Goal: Obtain resource: Obtain resource

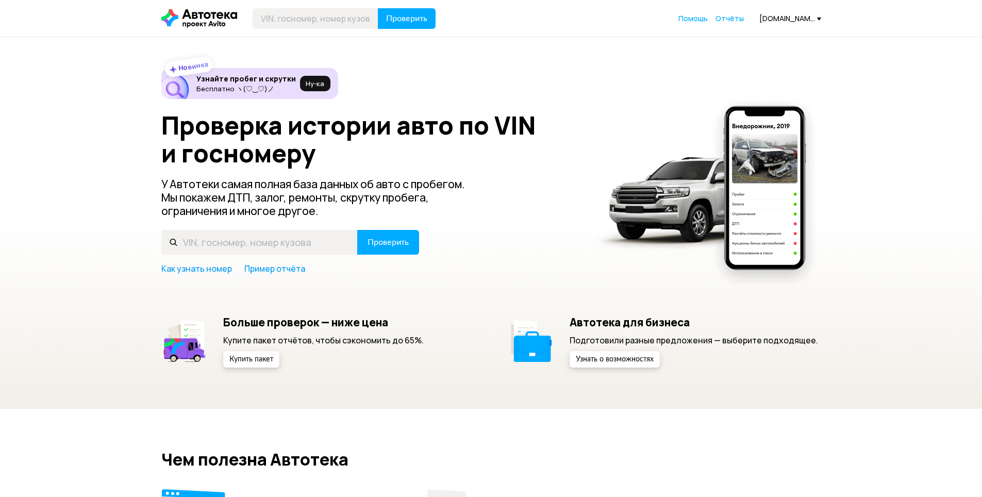
click at [229, 240] on input "text" at bounding box center [259, 242] width 196 height 25
type input "XWEGT411BL0013248"
click at [384, 249] on button "Проверить" at bounding box center [388, 242] width 62 height 25
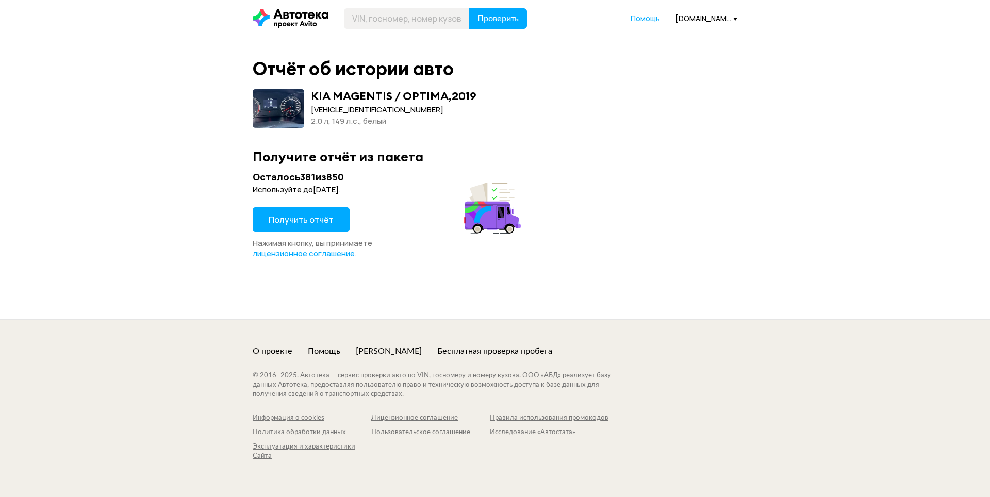
click at [310, 220] on span "Получить отчёт" at bounding box center [301, 219] width 65 height 11
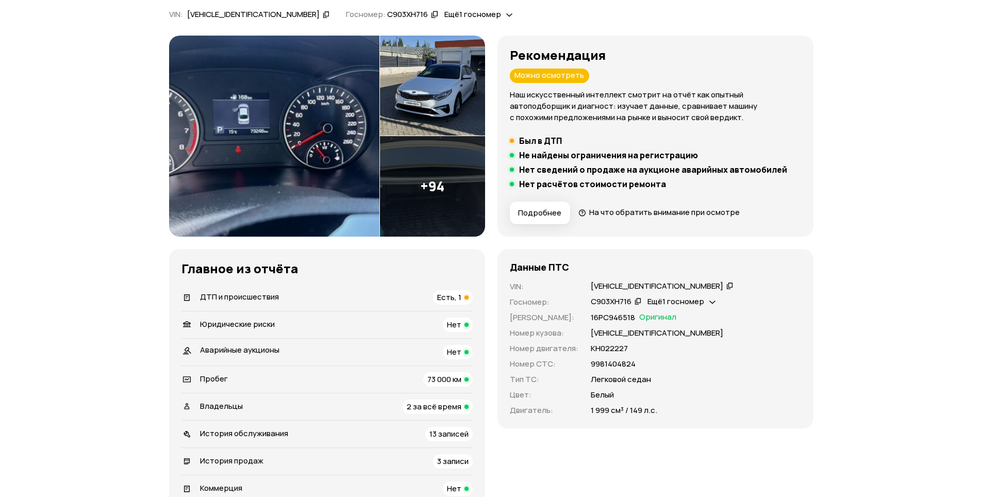
click at [290, 304] on div "ДТП и происшествия Есть, 1" at bounding box center [326, 297] width 291 height 14
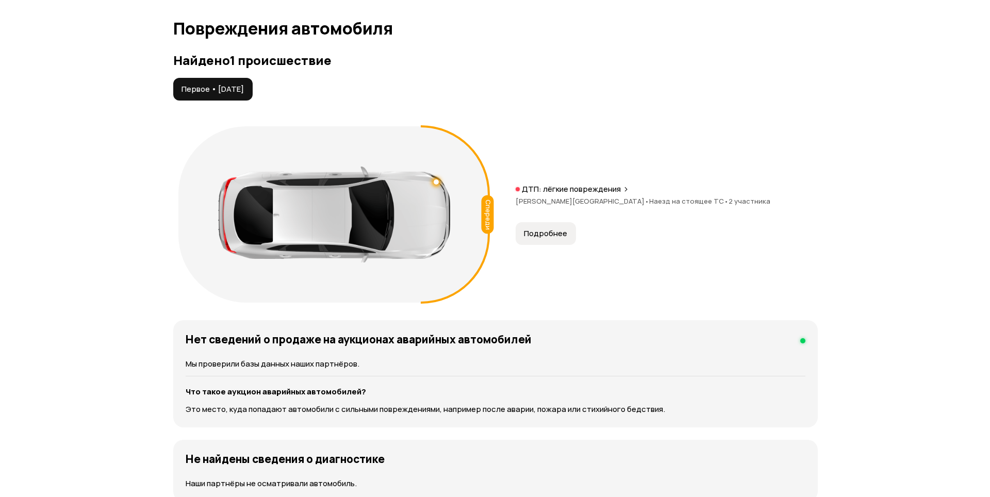
scroll to position [1068, 0]
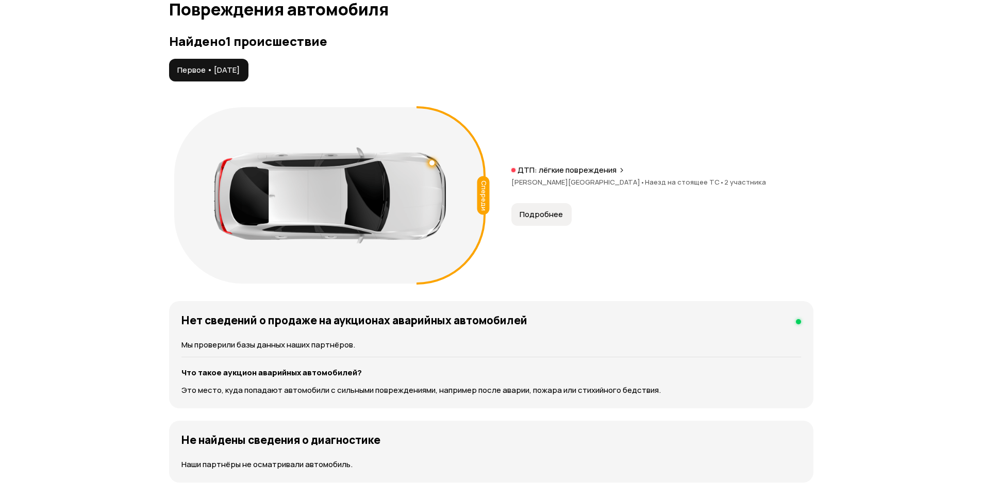
click at [548, 218] on span "Подробнее" at bounding box center [541, 214] width 43 height 10
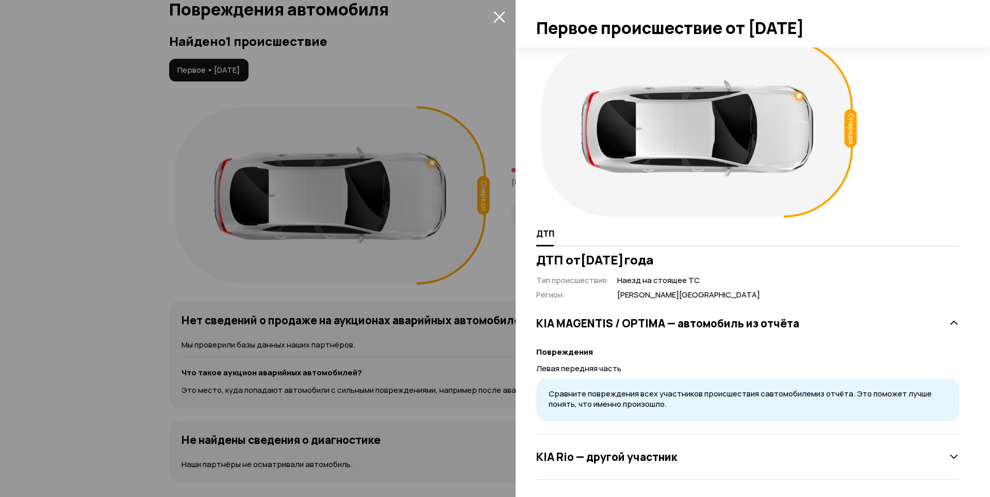
scroll to position [16, 0]
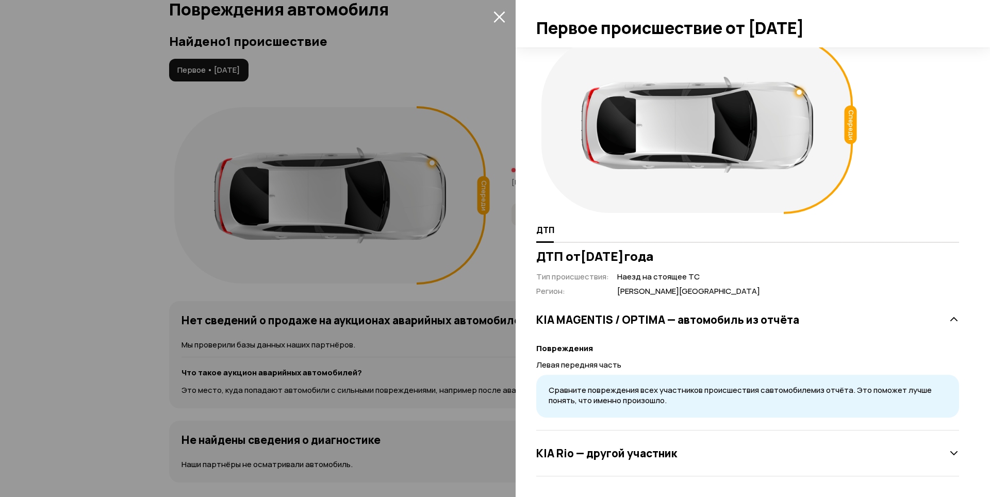
click at [649, 458] on h3 "KIA Rio — другой участник" at bounding box center [606, 452] width 141 height 13
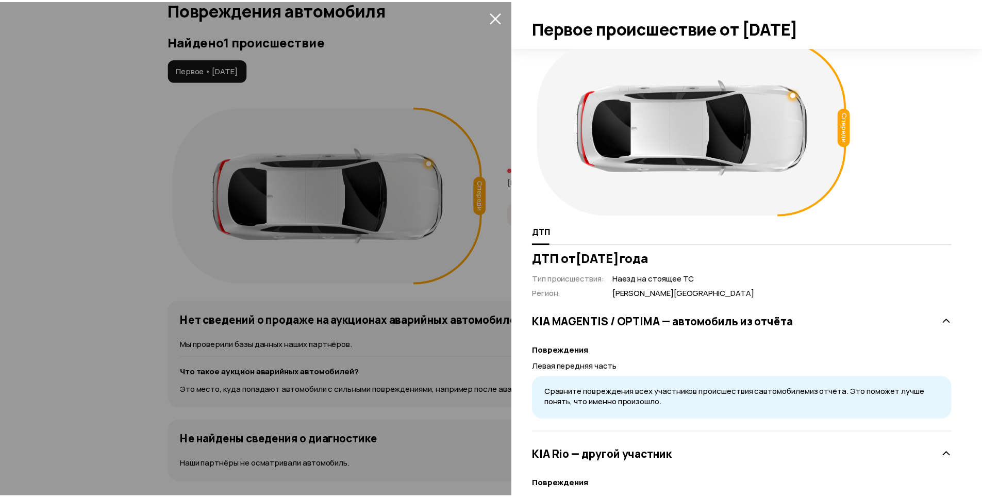
scroll to position [0, 0]
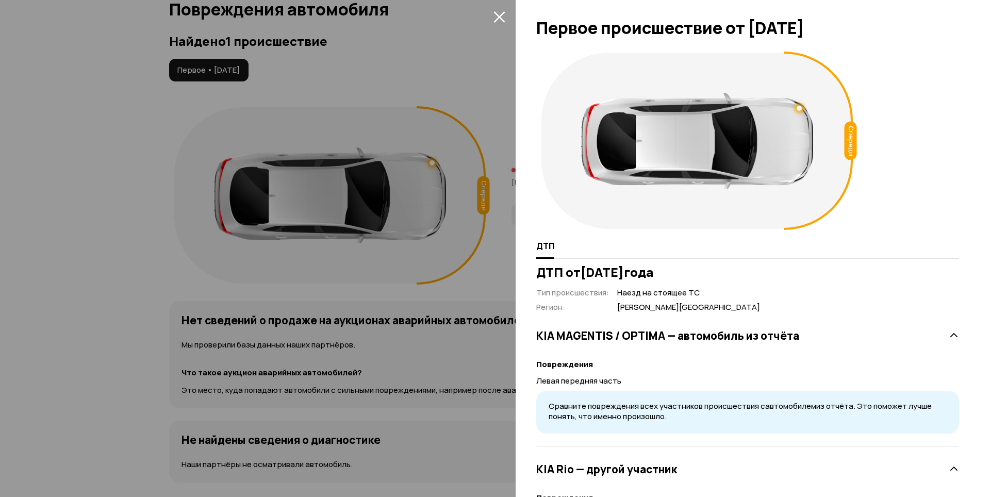
click at [501, 19] on icon "закрыть" at bounding box center [498, 16] width 11 height 11
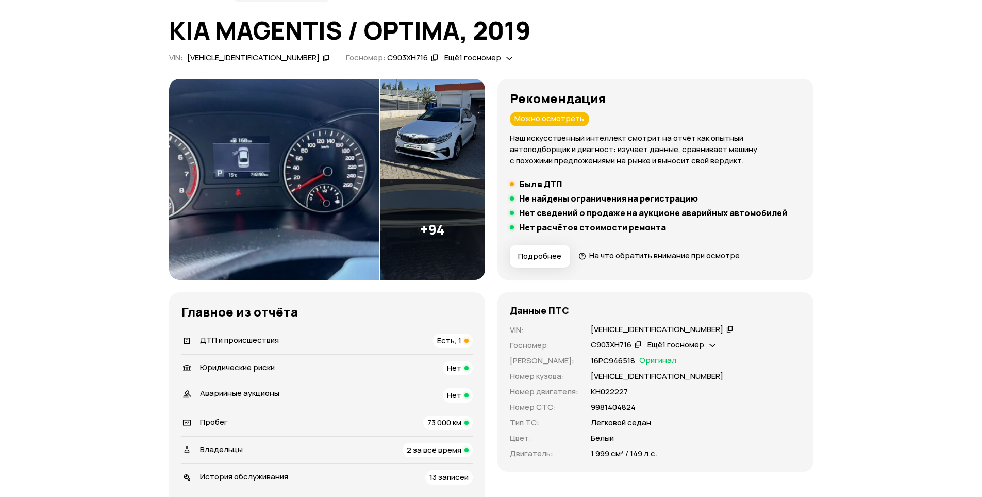
scroll to position [155, 0]
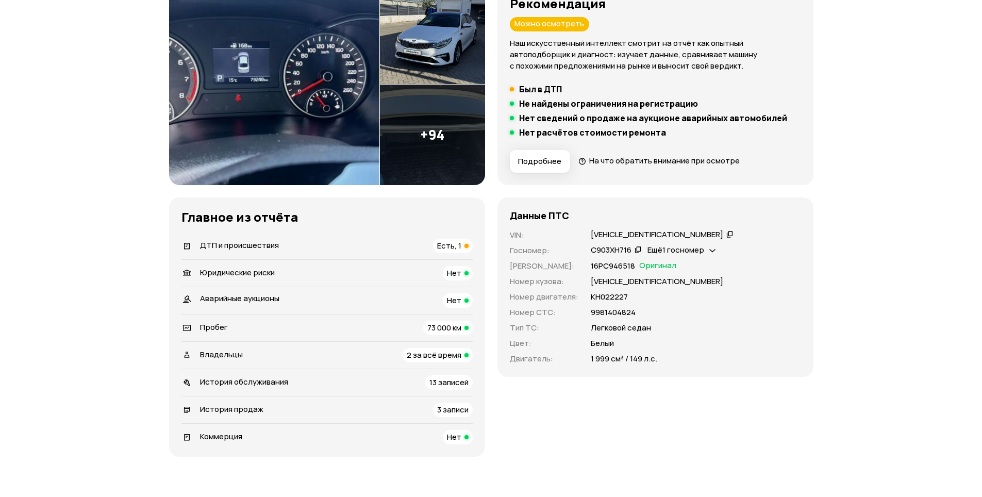
click at [726, 237] on icon at bounding box center [729, 234] width 7 height 10
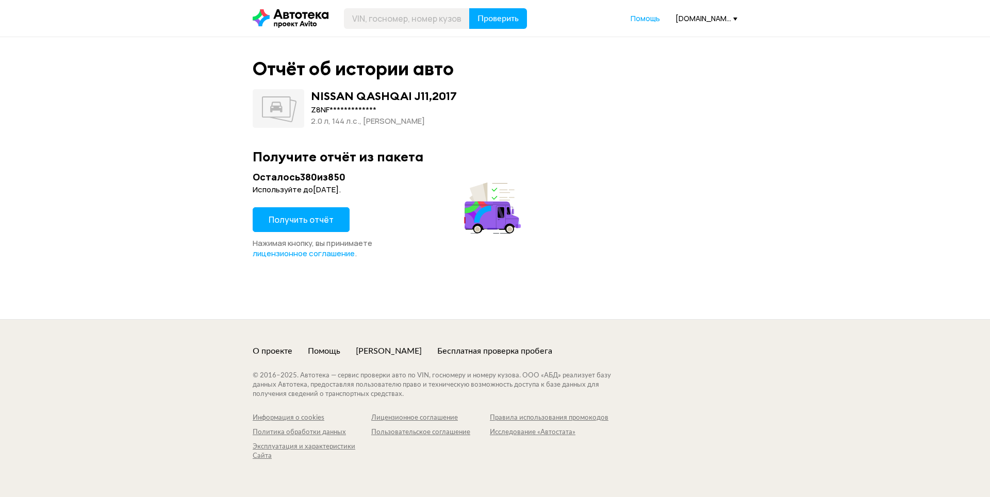
click at [289, 223] on span "Получить отчёт" at bounding box center [301, 219] width 65 height 11
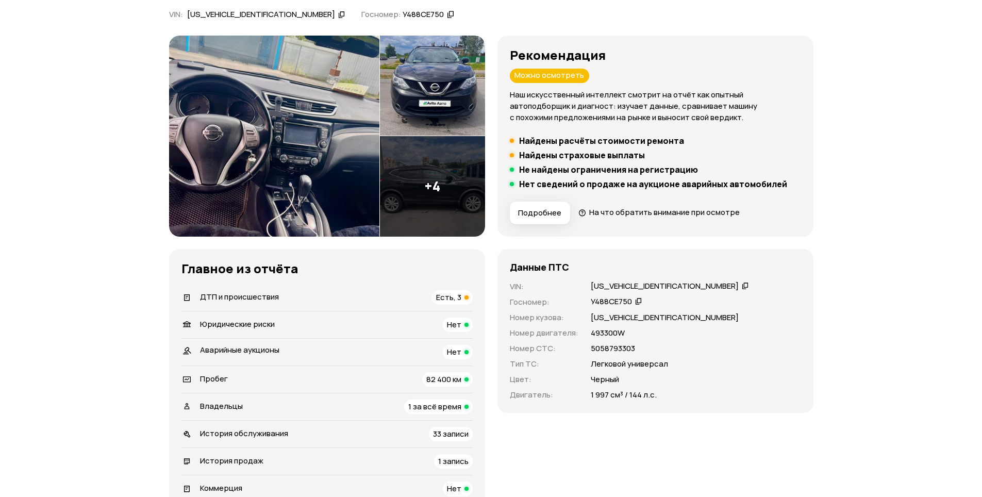
click at [270, 299] on span "ДТП и происшествия" at bounding box center [239, 296] width 79 height 11
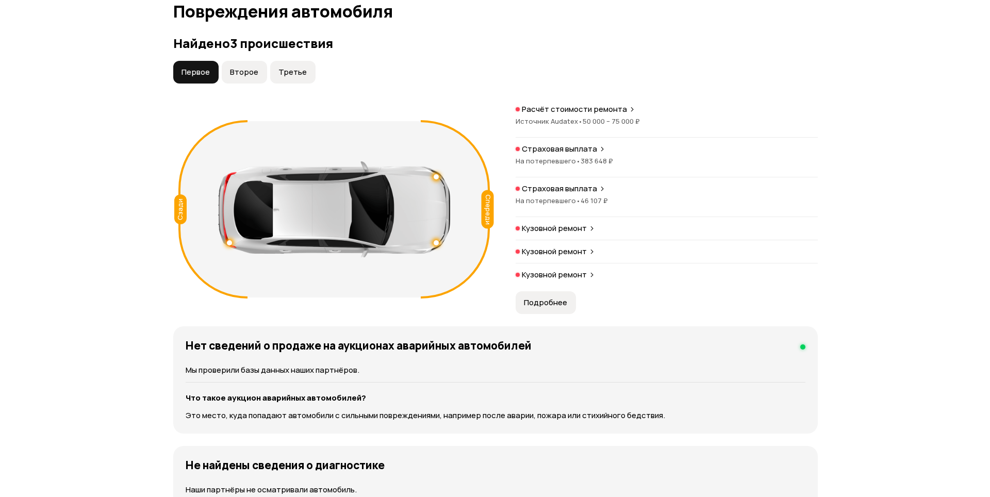
scroll to position [1068, 0]
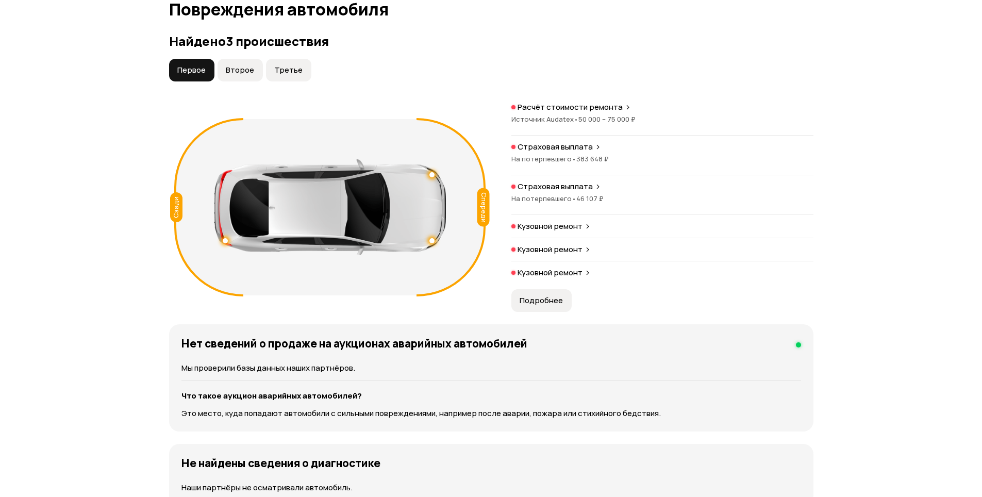
click at [566, 122] on span "Источник Audatex •" at bounding box center [544, 118] width 67 height 9
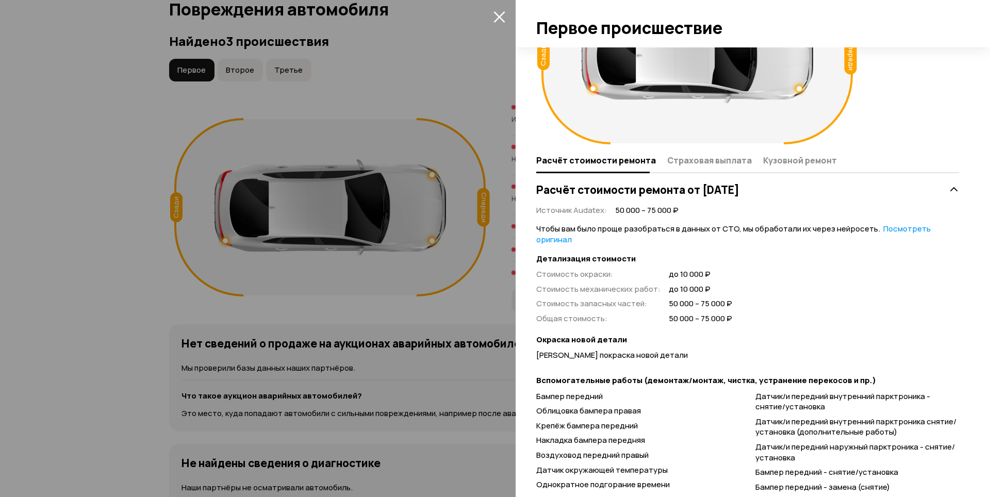
scroll to position [0, 0]
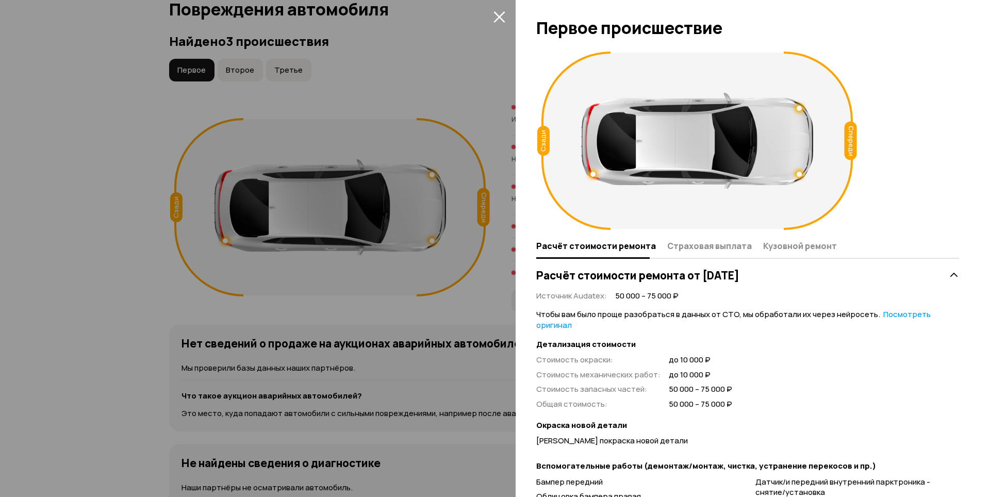
click at [496, 20] on icon "закрыть" at bounding box center [498, 16] width 11 height 11
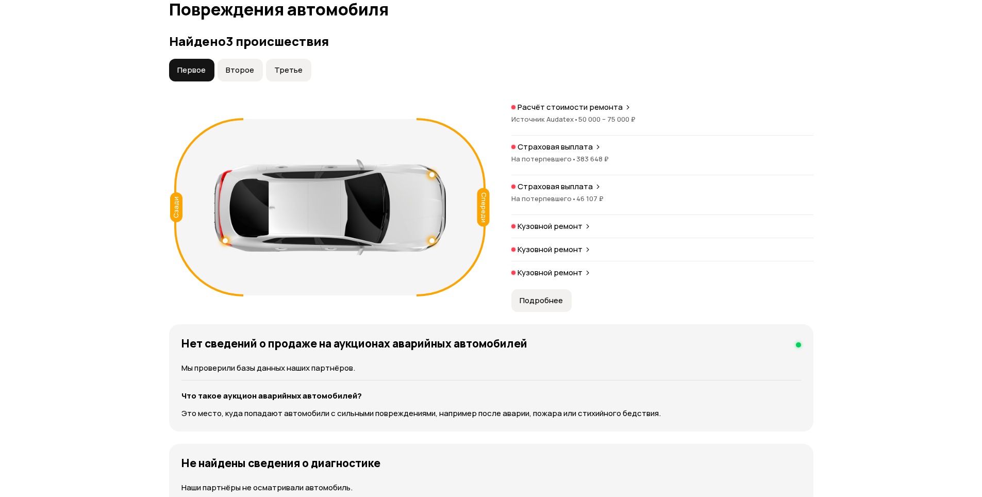
click at [605, 149] on div "Страховая выплата" at bounding box center [662, 147] width 302 height 10
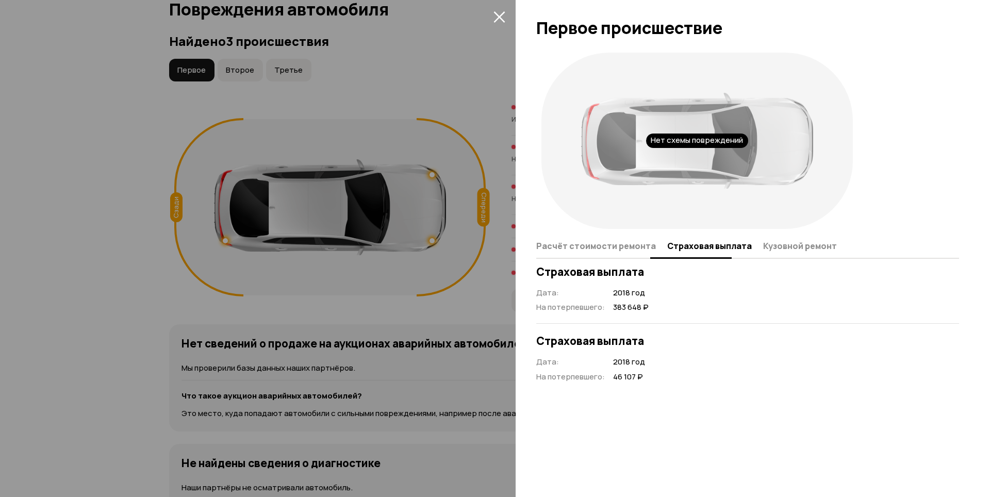
click at [606, 246] on span "Расчёт стоимости ремонта" at bounding box center [596, 246] width 120 height 10
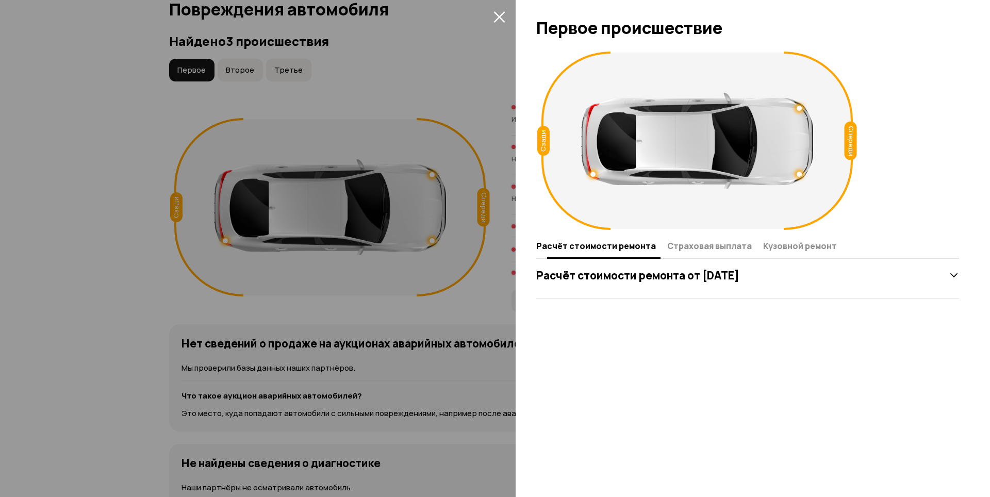
click at [667, 241] on span "Страховая выплата" at bounding box center [709, 246] width 85 height 10
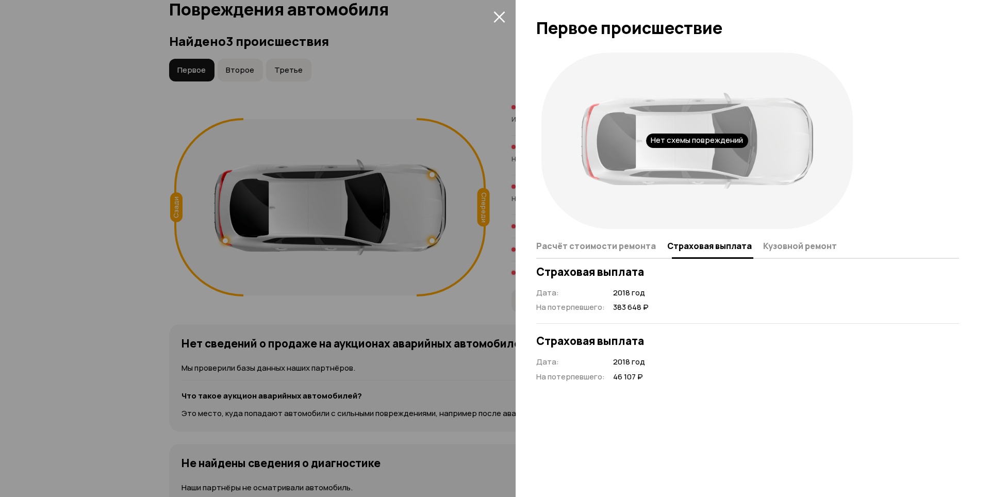
click at [763, 244] on span "Кузовной ремонт" at bounding box center [800, 246] width 74 height 10
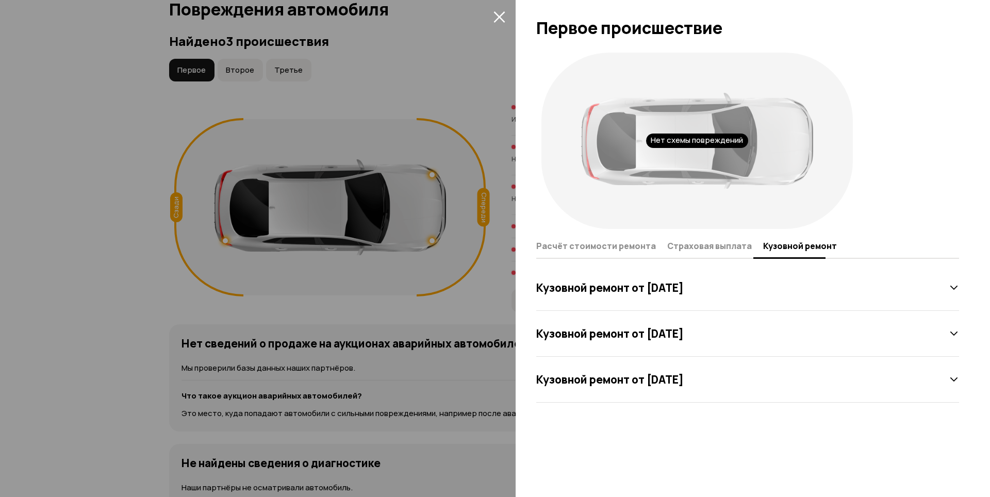
click at [683, 293] on h3 "Кузовной ремонт от [DATE]" at bounding box center [609, 287] width 147 height 13
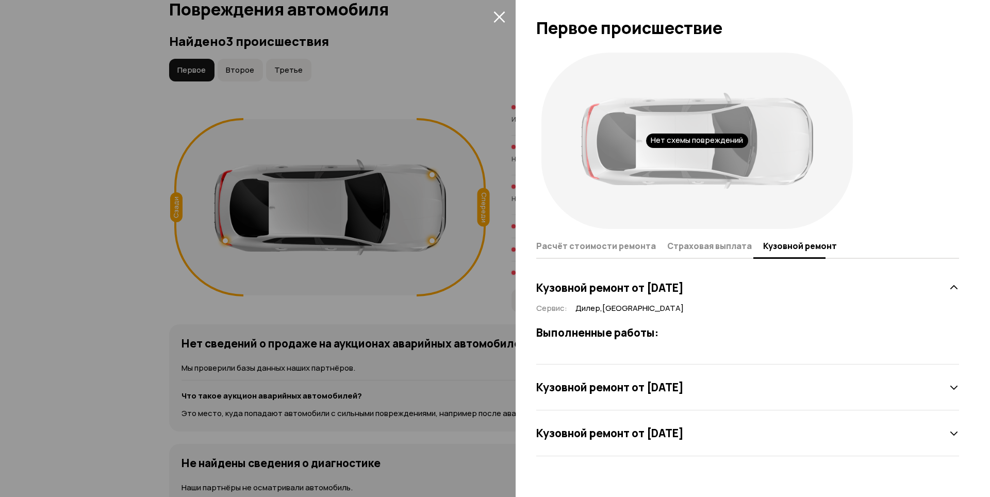
click at [683, 385] on h3 "Кузовной ремонт от [DATE]" at bounding box center [609, 386] width 147 height 13
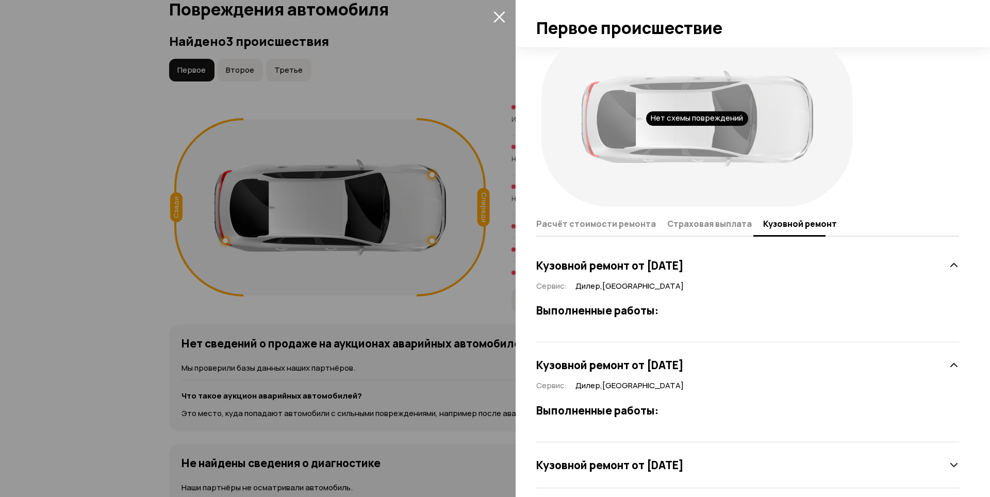
scroll to position [34, 0]
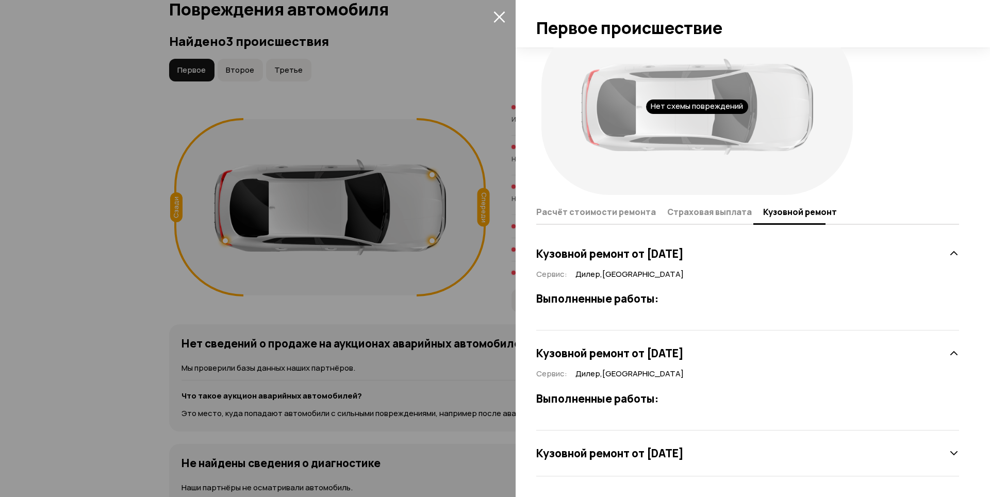
click at [713, 443] on div "Кузовной ремонт от [DATE]" at bounding box center [747, 453] width 423 height 21
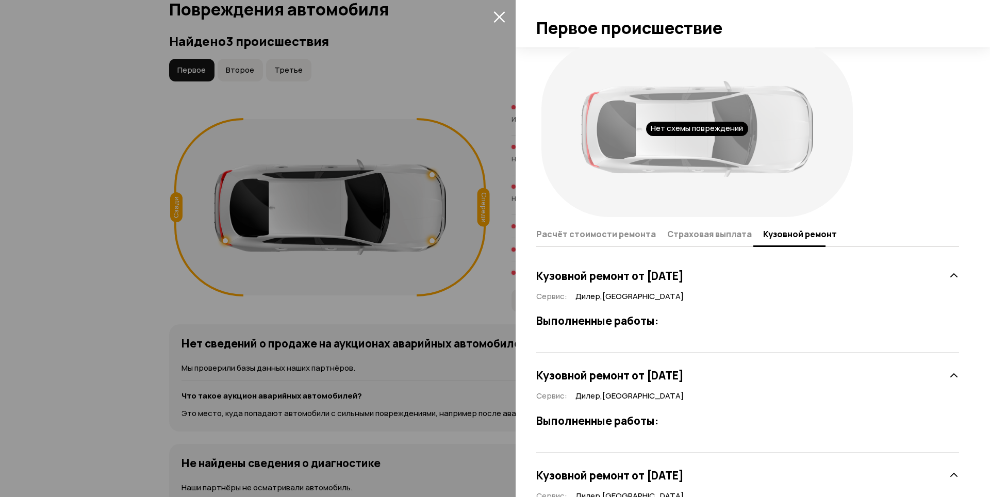
scroll to position [0, 0]
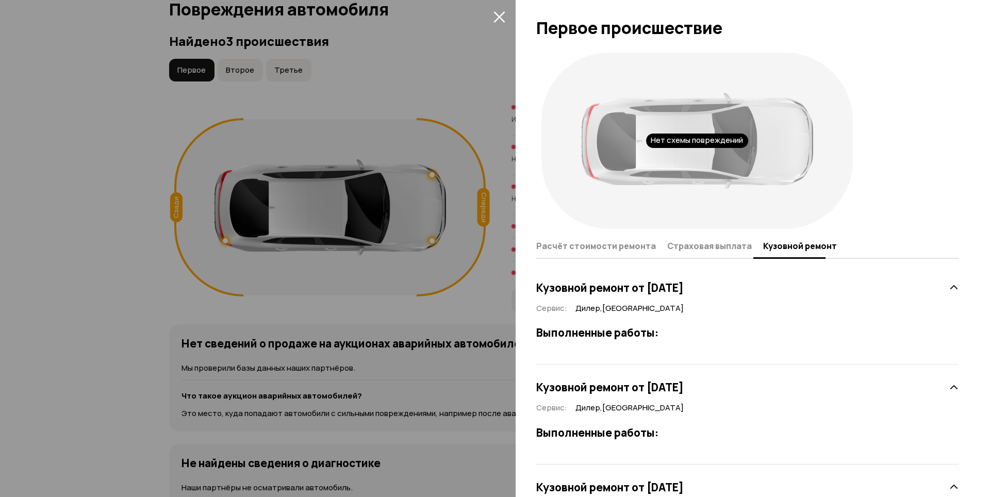
click at [493, 22] on icon "закрыть" at bounding box center [499, 17] width 12 height 12
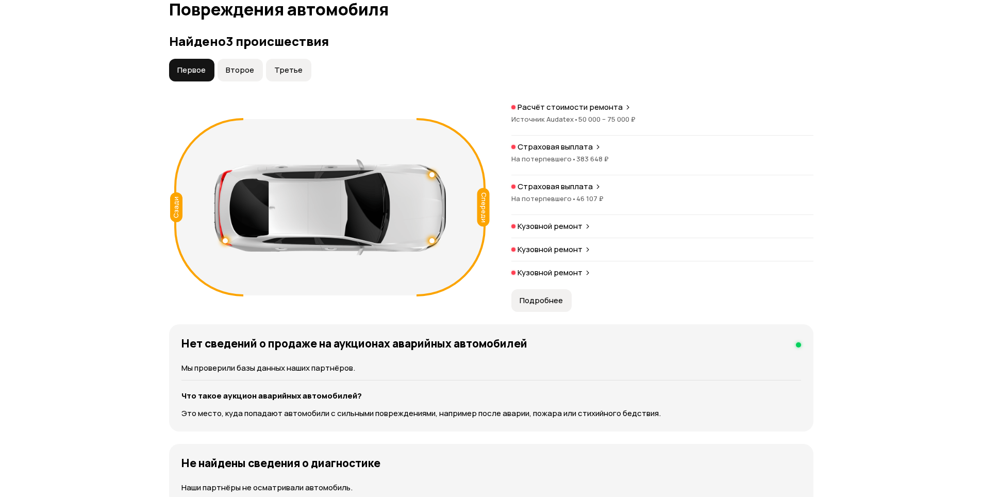
click at [250, 73] on span "Второе" at bounding box center [240, 70] width 28 height 10
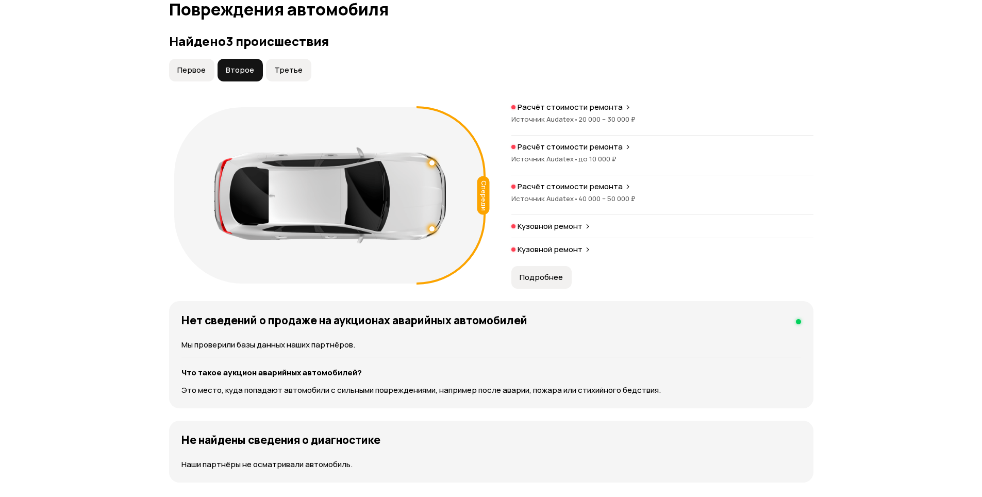
click at [285, 70] on span "Третье" at bounding box center [288, 70] width 28 height 10
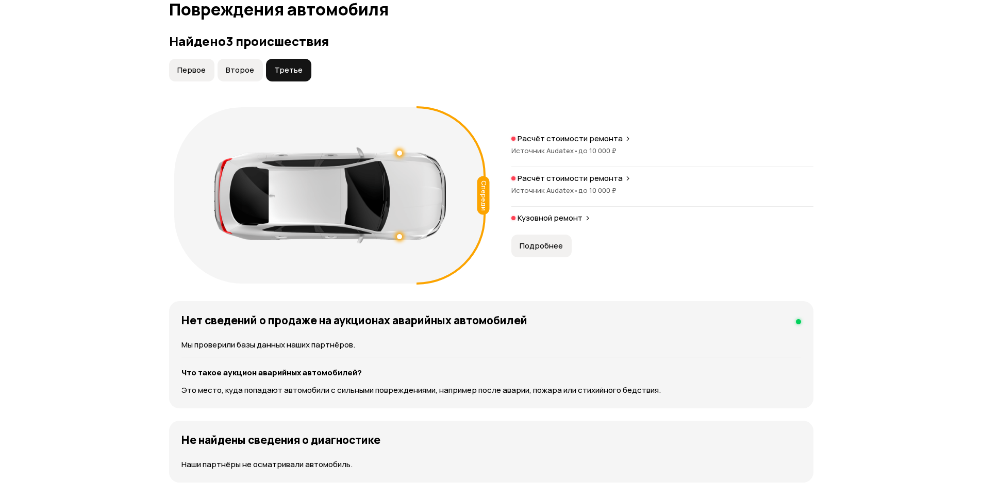
click at [580, 147] on span "до 10 000 ₽" at bounding box center [597, 150] width 38 height 9
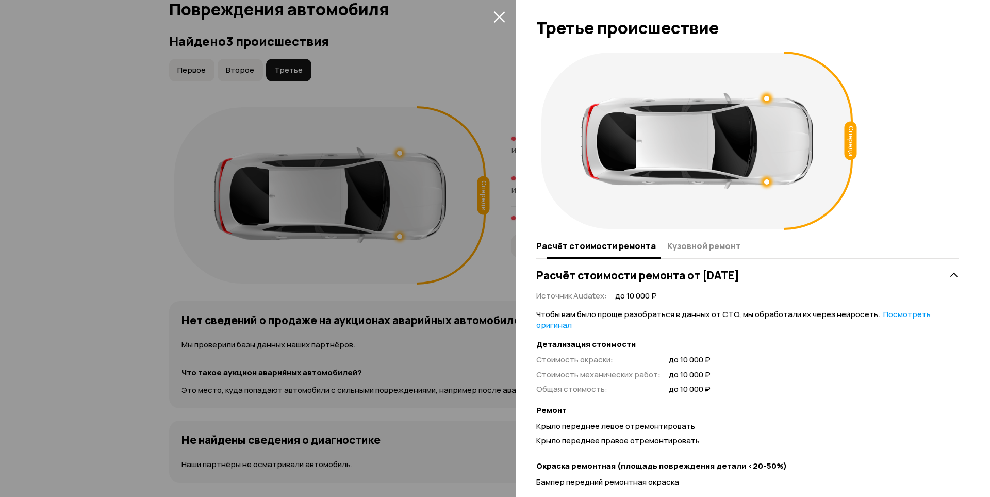
click at [701, 246] on span "Кузовной ремонт" at bounding box center [704, 246] width 74 height 10
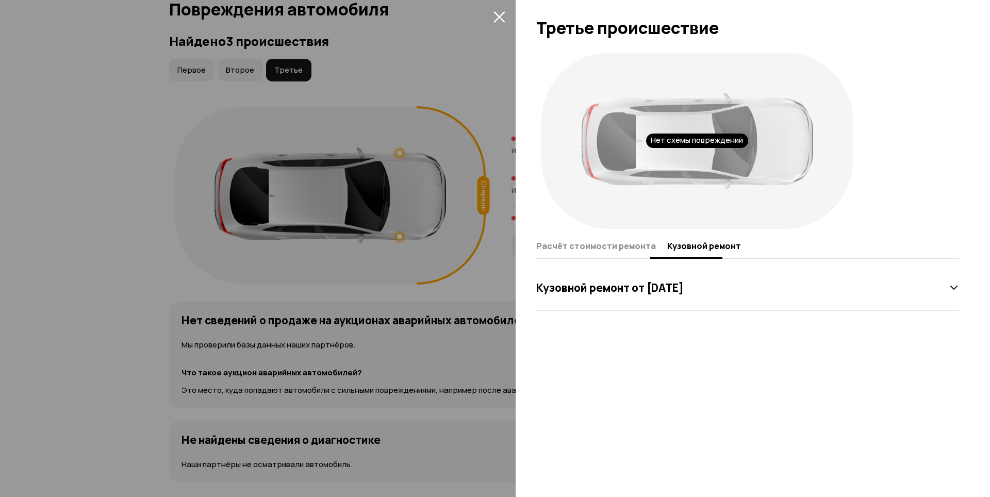
click at [590, 241] on span "Расчёт стоимости ремонта" at bounding box center [596, 246] width 120 height 10
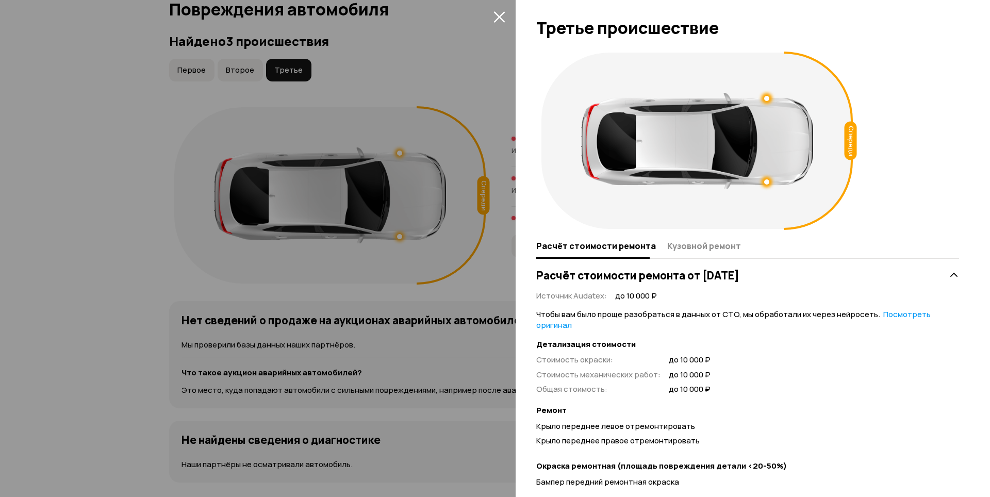
click at [499, 18] on icon "закрыть" at bounding box center [498, 16] width 11 height 11
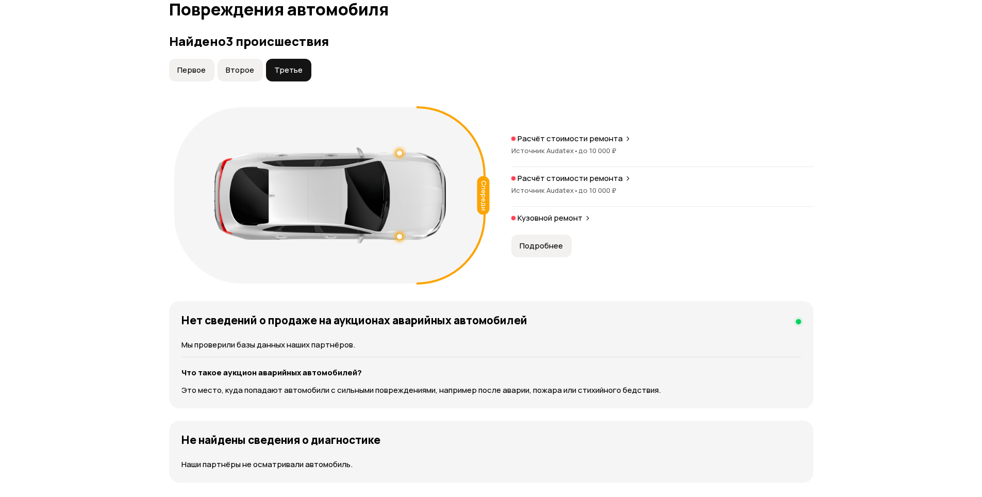
click at [242, 65] on button "Второе" at bounding box center [240, 70] width 45 height 23
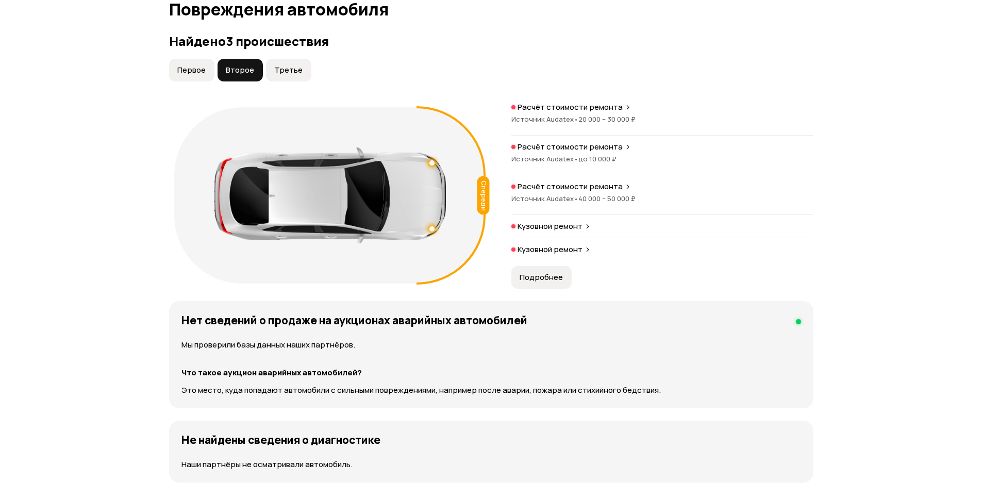
click at [543, 116] on span "Источник Audatex •" at bounding box center [544, 118] width 67 height 9
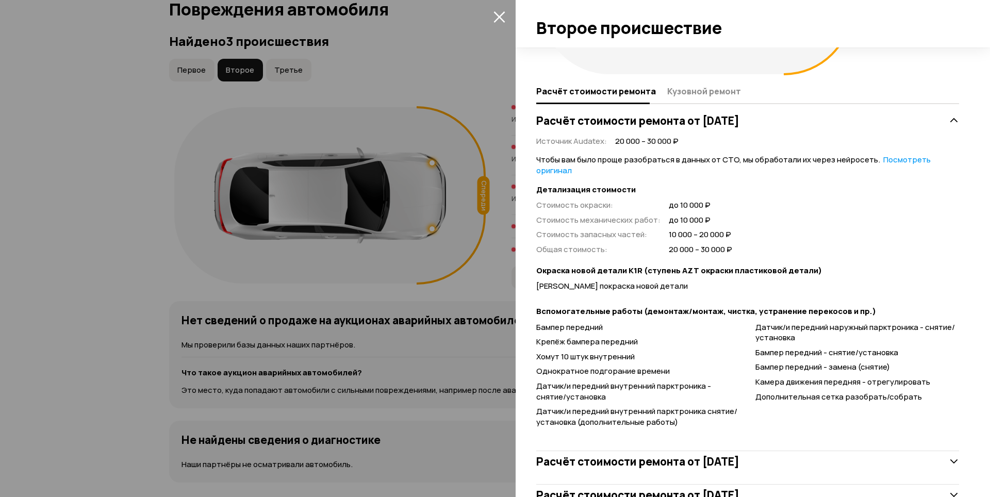
scroll to position [196, 0]
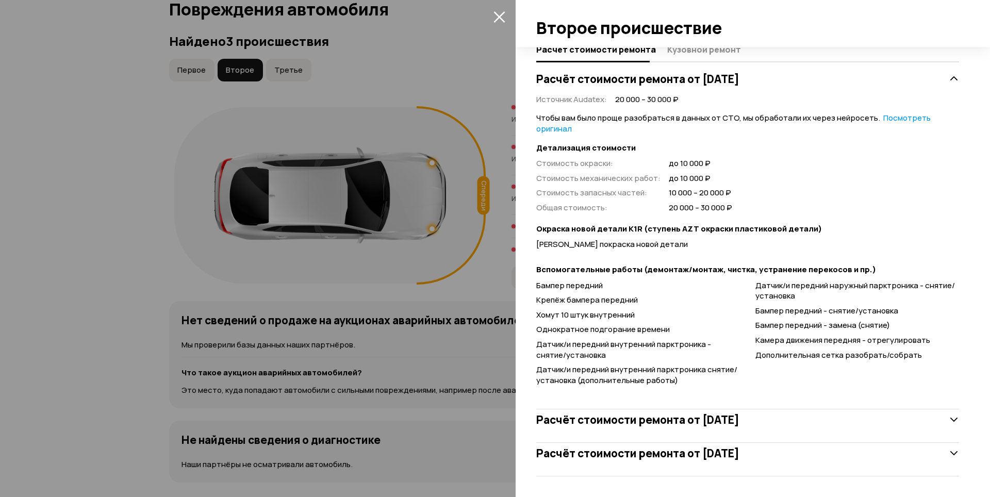
click at [660, 425] on h3 "Расчёт стоимости ремонта от [DATE]" at bounding box center [637, 419] width 203 height 13
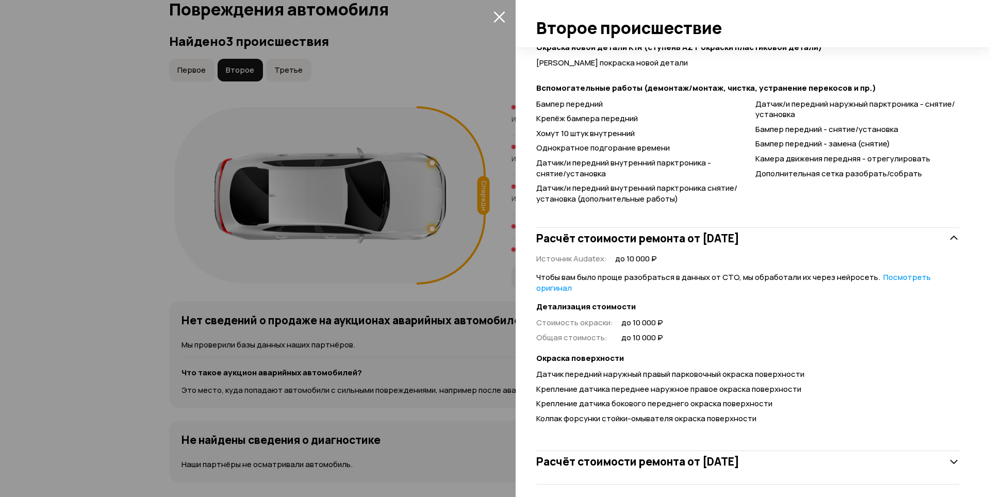
scroll to position [386, 0]
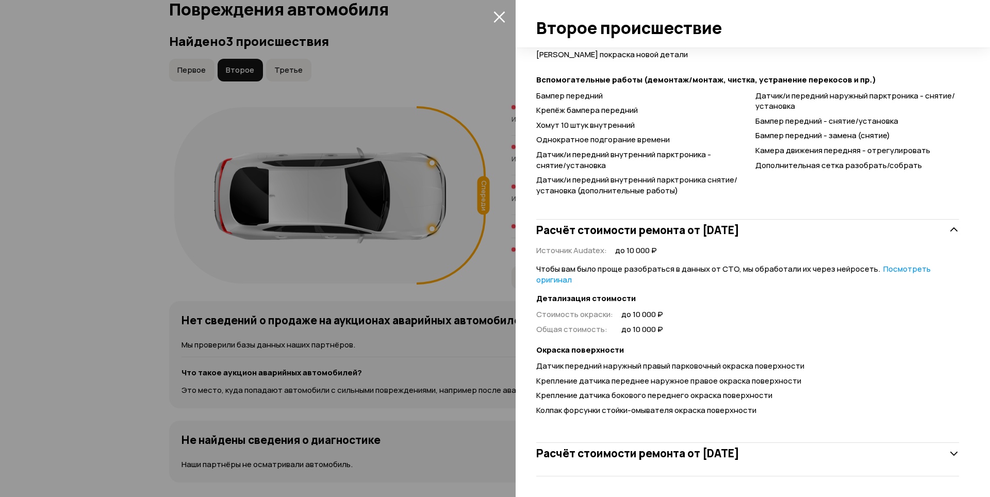
click at [645, 460] on div "Расчёт стоимости ремонта от [DATE]" at bounding box center [747, 453] width 423 height 21
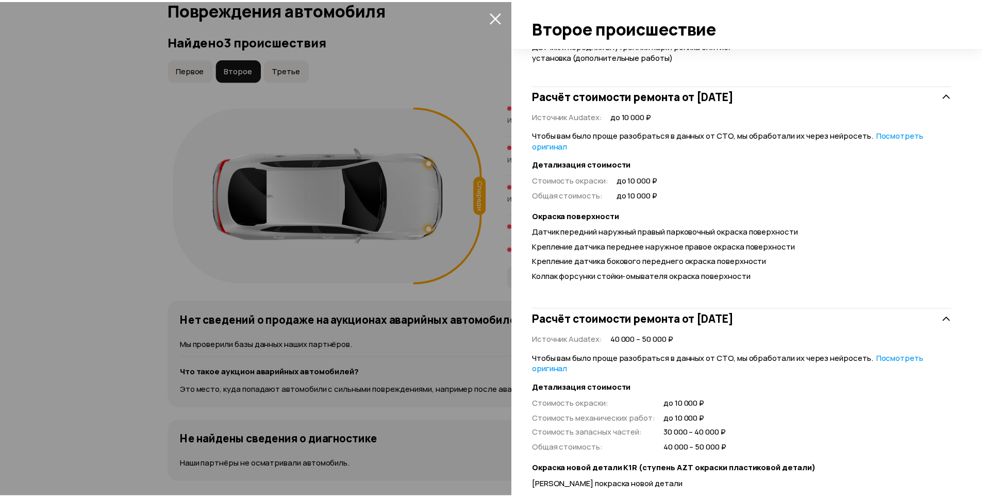
scroll to position [438, 0]
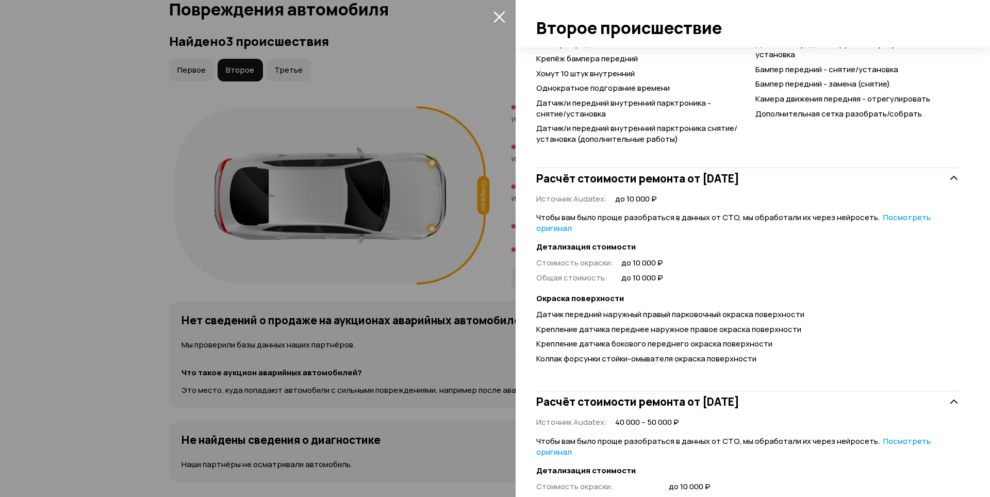
click at [498, 14] on icon "закрыть" at bounding box center [499, 17] width 12 height 12
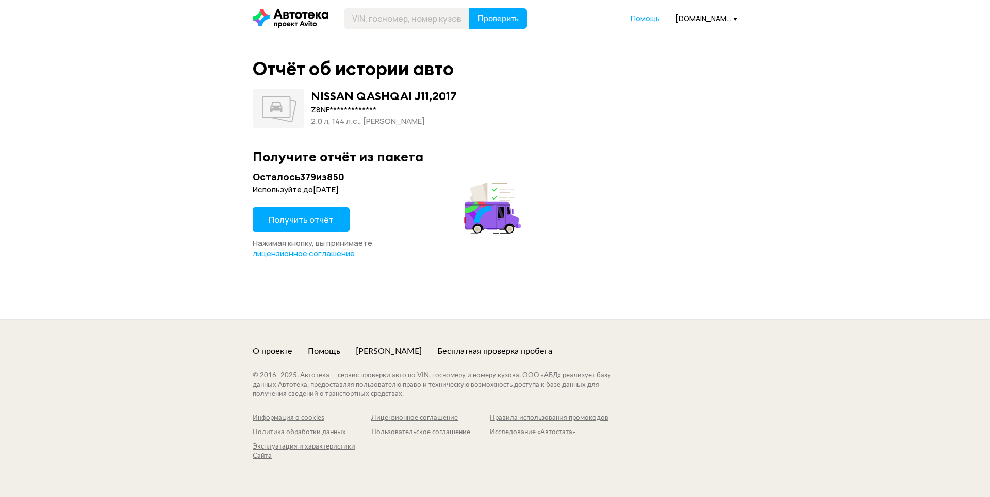
click at [296, 216] on span "Получить отчёт" at bounding box center [301, 219] width 65 height 11
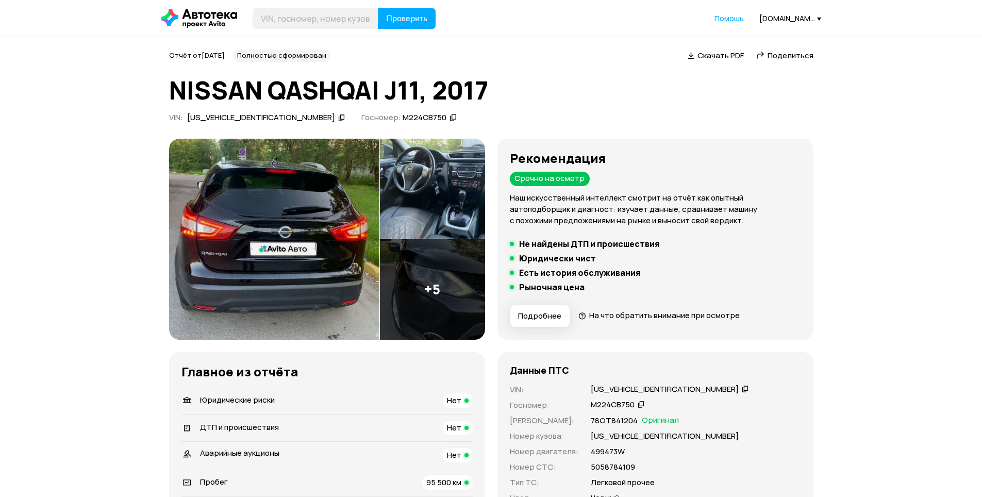
click at [308, 228] on img at bounding box center [274, 239] width 210 height 201
click at [742, 391] on icon at bounding box center [745, 388] width 7 height 10
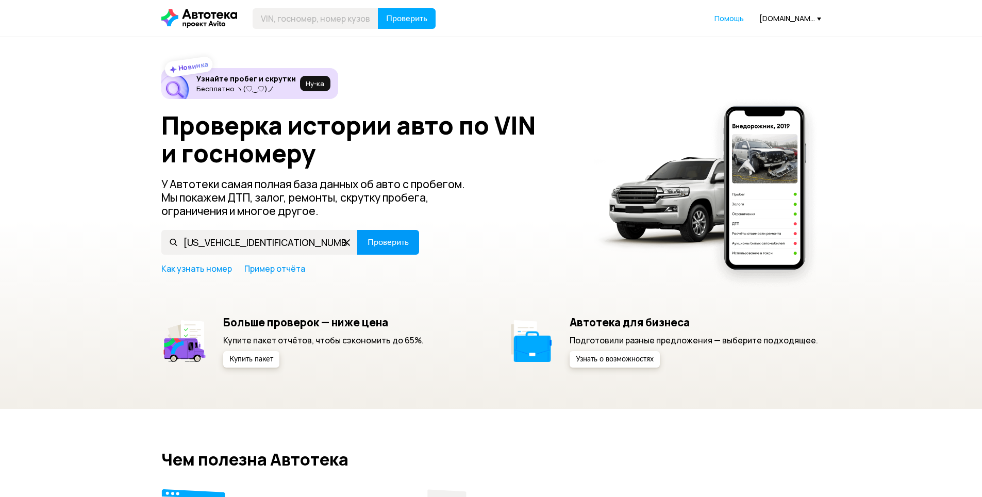
type input "Z8NBCAL33ES001425"
click at [384, 240] on span "Проверить" at bounding box center [387, 242] width 41 height 8
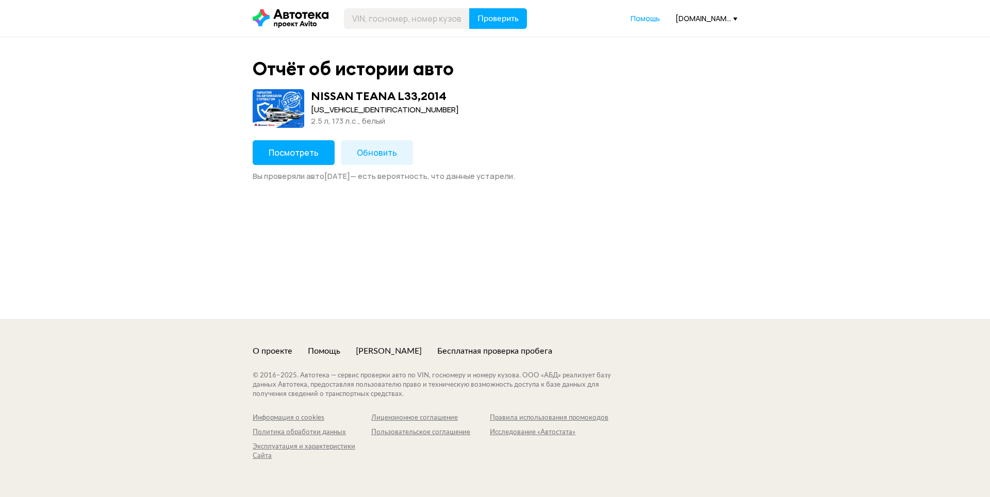
click at [288, 154] on span "Посмотреть" at bounding box center [294, 152] width 50 height 11
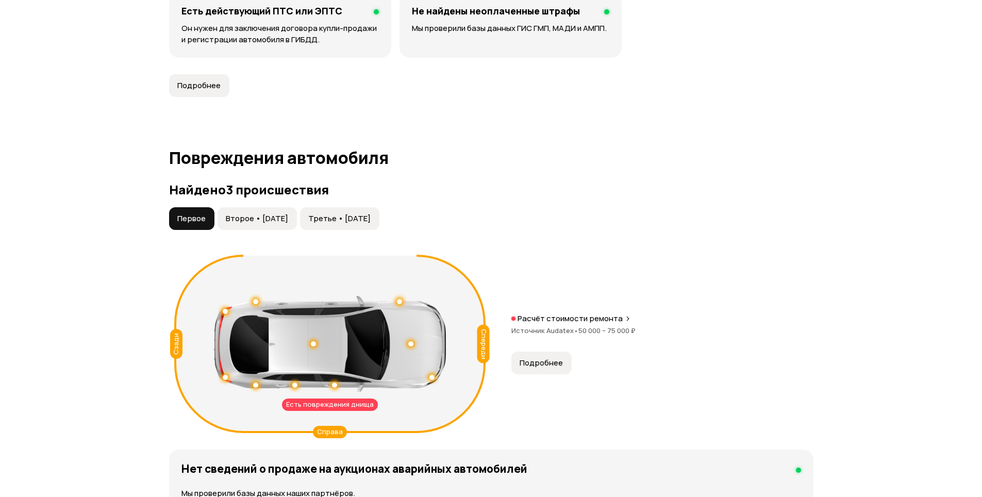
scroll to position [928, 0]
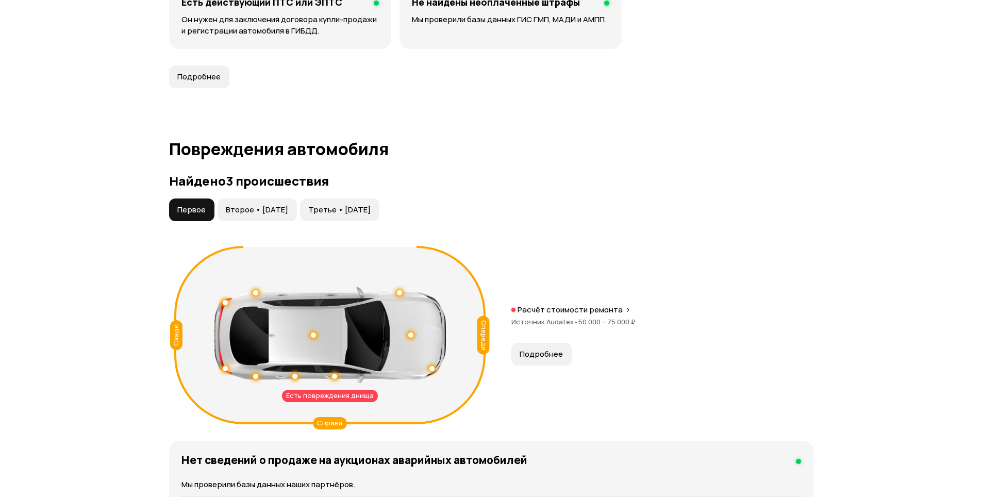
click at [262, 214] on span "Второе • 25 окт 2017" at bounding box center [257, 210] width 62 height 10
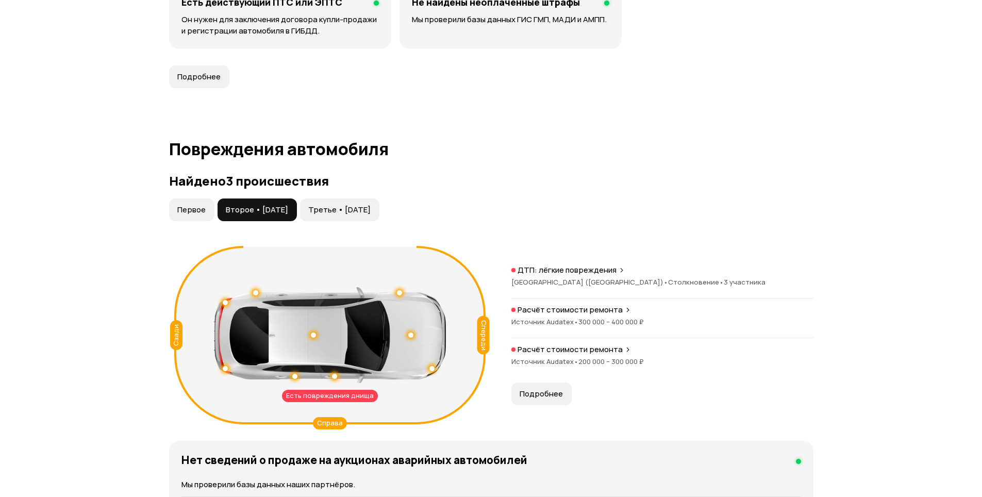
click at [344, 209] on span "Третье • 01 фев 2019" at bounding box center [339, 210] width 62 height 10
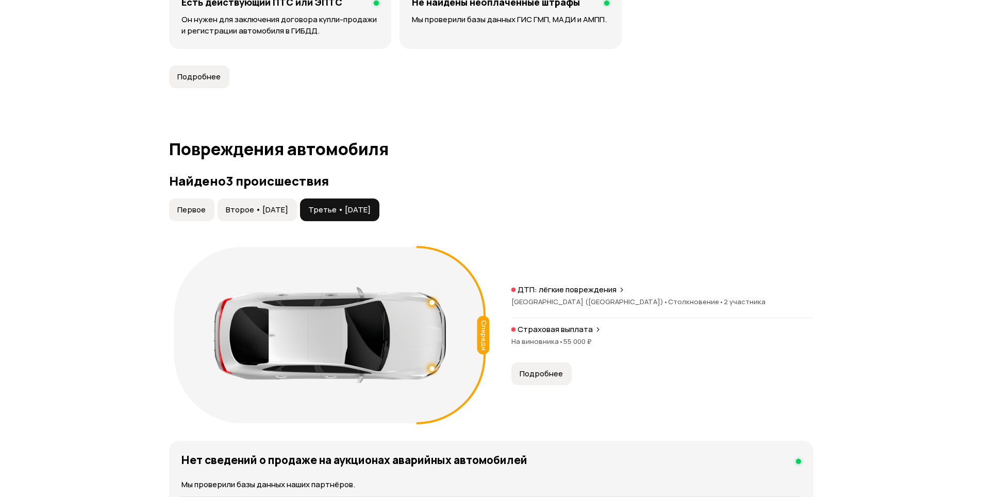
click at [262, 213] on span "Второе • 25 окт 2017" at bounding box center [257, 210] width 62 height 10
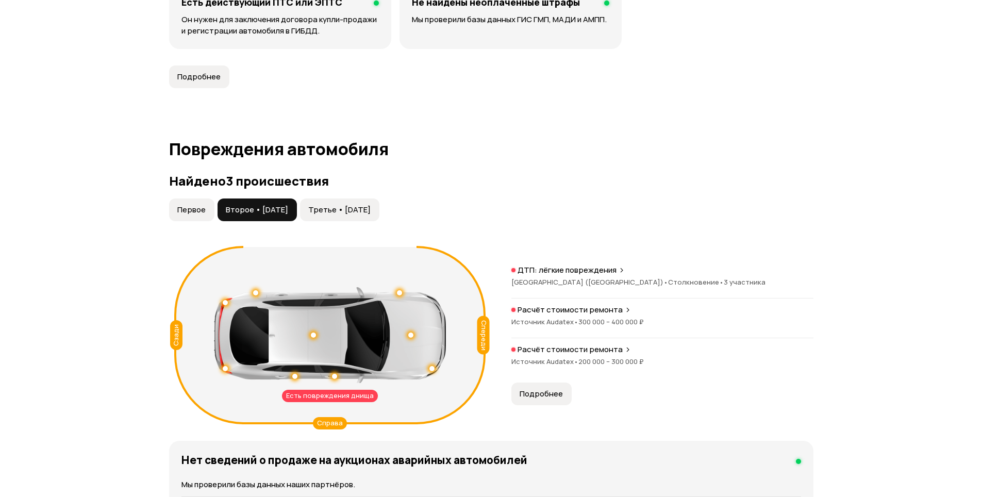
click at [196, 211] on span "Первое" at bounding box center [191, 210] width 28 height 10
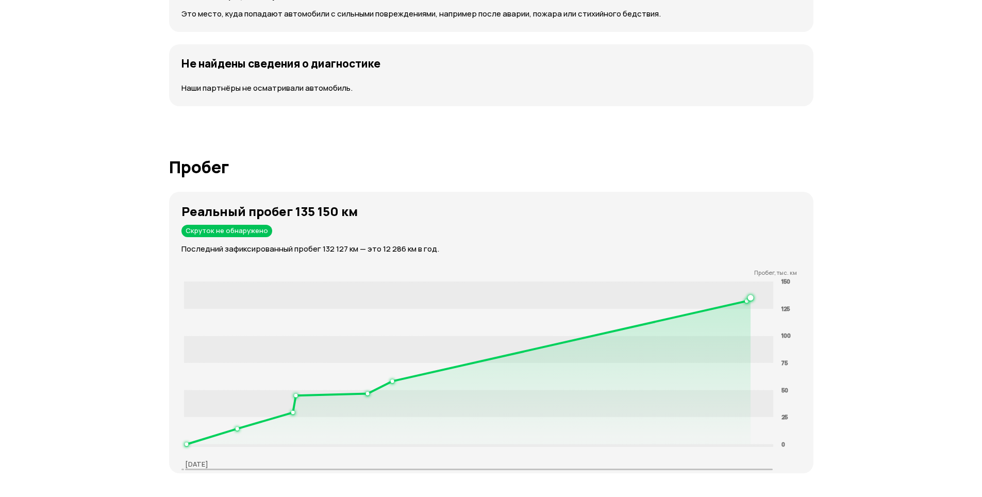
scroll to position [1443, 0]
